Goal: Find contact information: Find contact information

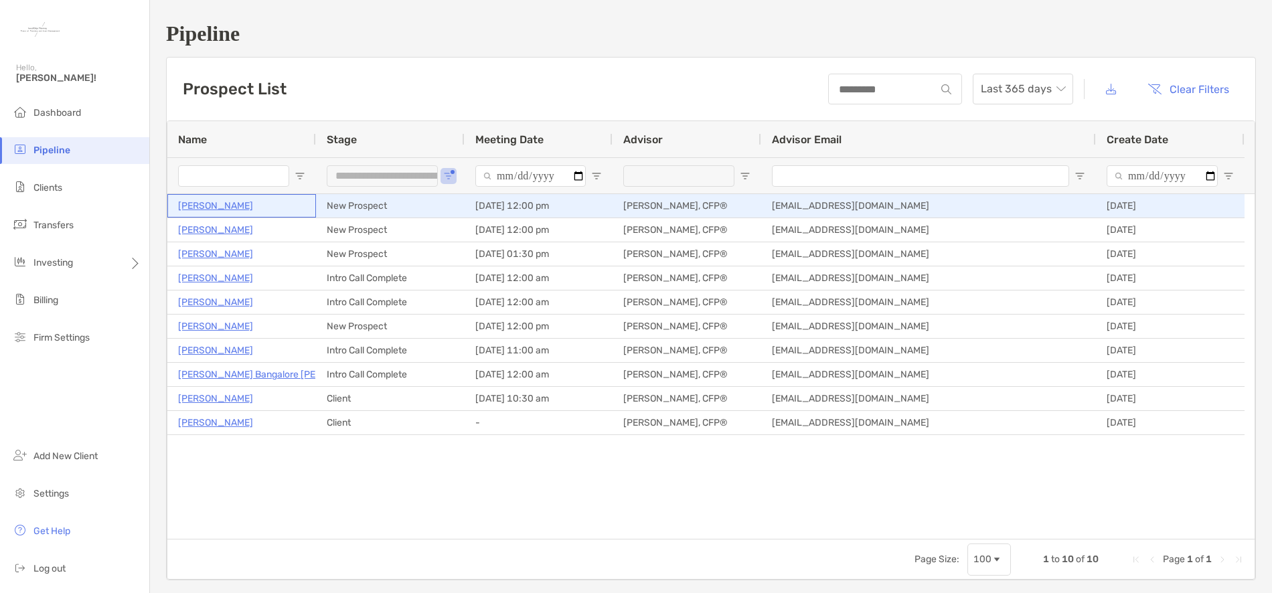
click at [230, 206] on p "[PERSON_NAME]" at bounding box center [215, 206] width 75 height 17
click at [220, 204] on p "[PERSON_NAME]" at bounding box center [215, 206] width 75 height 17
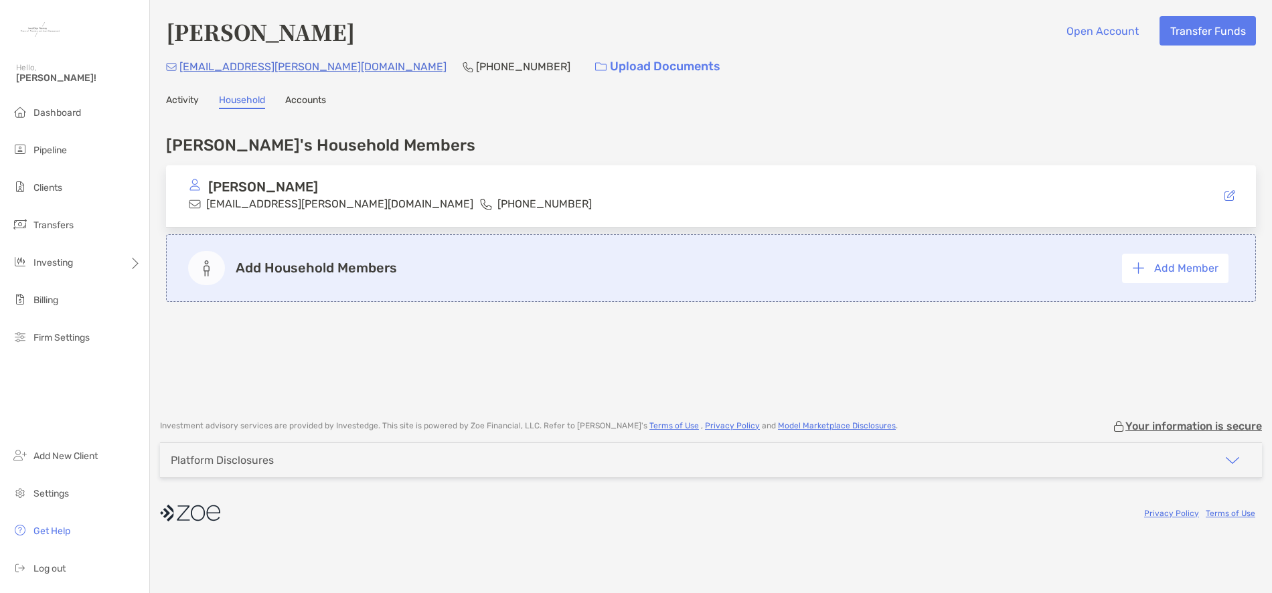
click at [301, 99] on link "Accounts" at bounding box center [305, 101] width 41 height 15
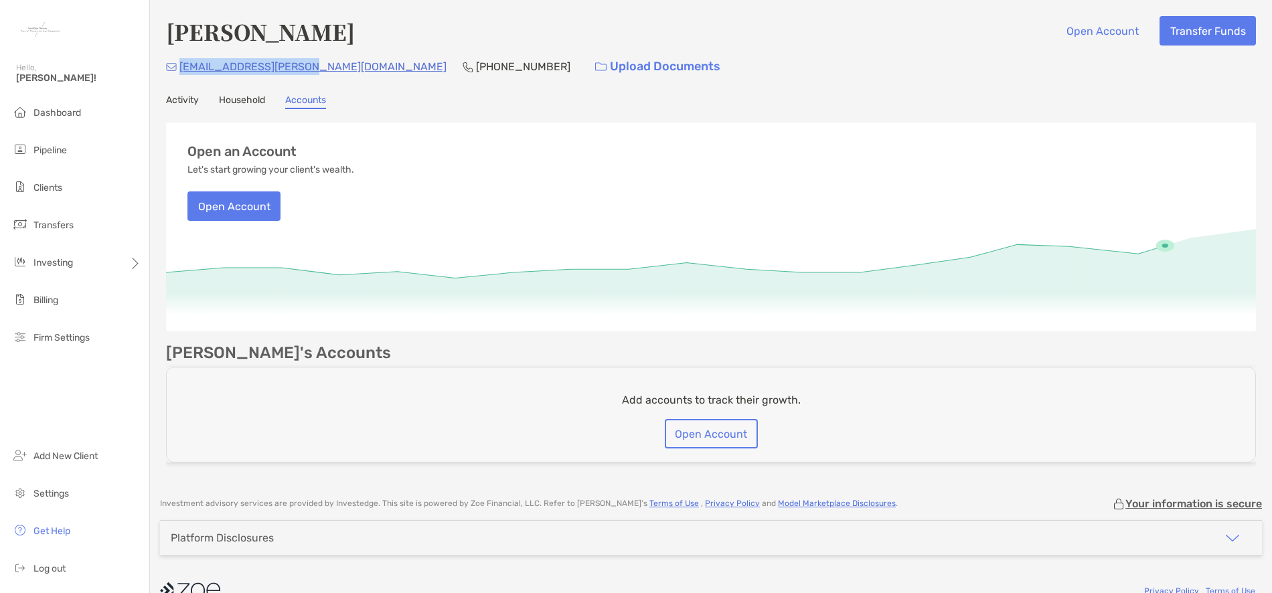
drag, startPoint x: 301, startPoint y: 66, endPoint x: 178, endPoint y: 66, distance: 123.2
click at [178, 66] on div "lil.mutascio@gmail.com (480) 330-3288 Upload Documents" at bounding box center [711, 66] width 1090 height 29
copy p "[EMAIL_ADDRESS][PERSON_NAME][DOMAIN_NAME]"
